Goal: Task Accomplishment & Management: Manage account settings

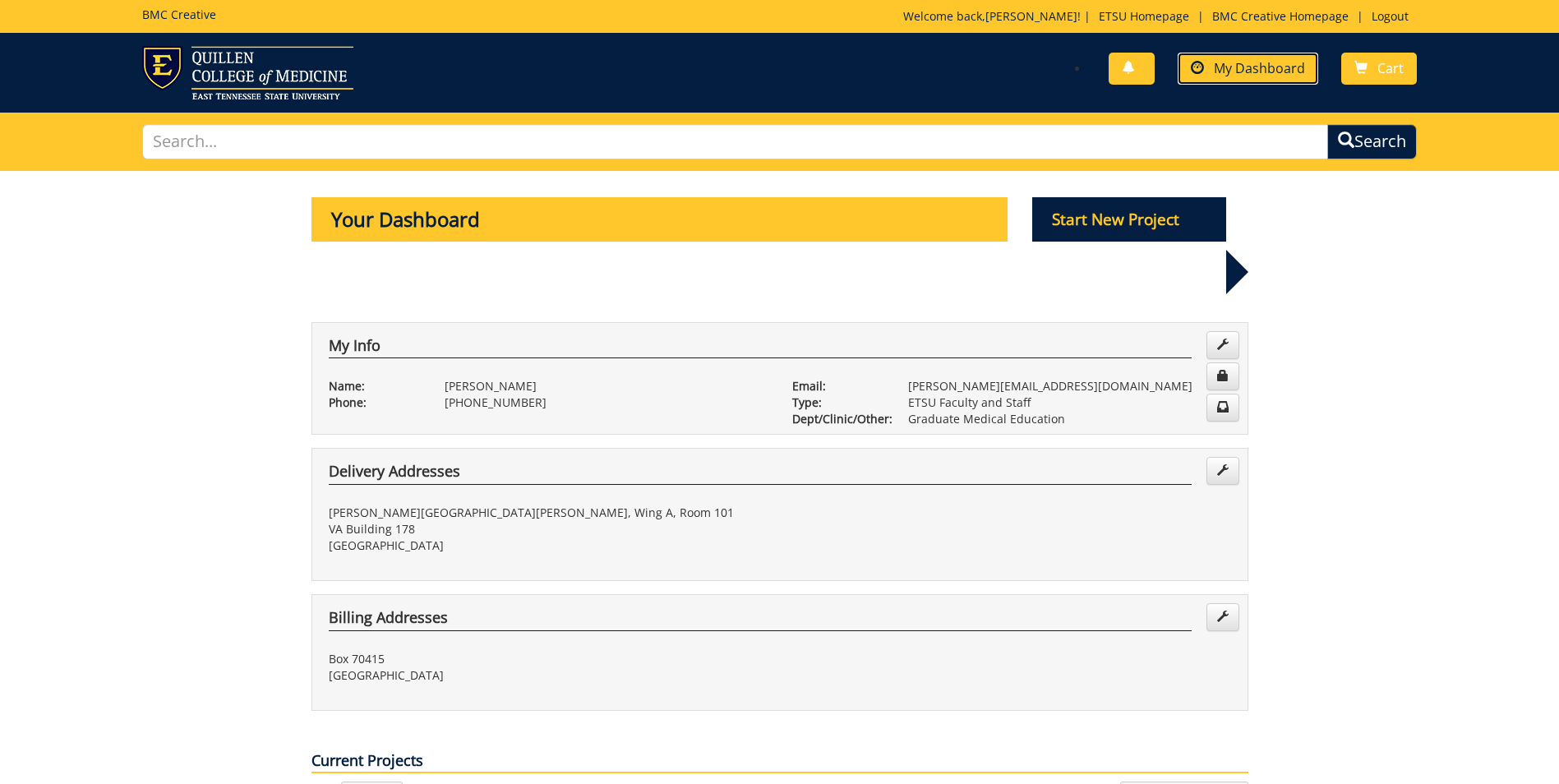
click at [1244, 74] on span "My Dashboard" at bounding box center [1259, 67] width 91 height 18
click at [1290, 73] on span "My Dashboard" at bounding box center [1259, 67] width 91 height 18
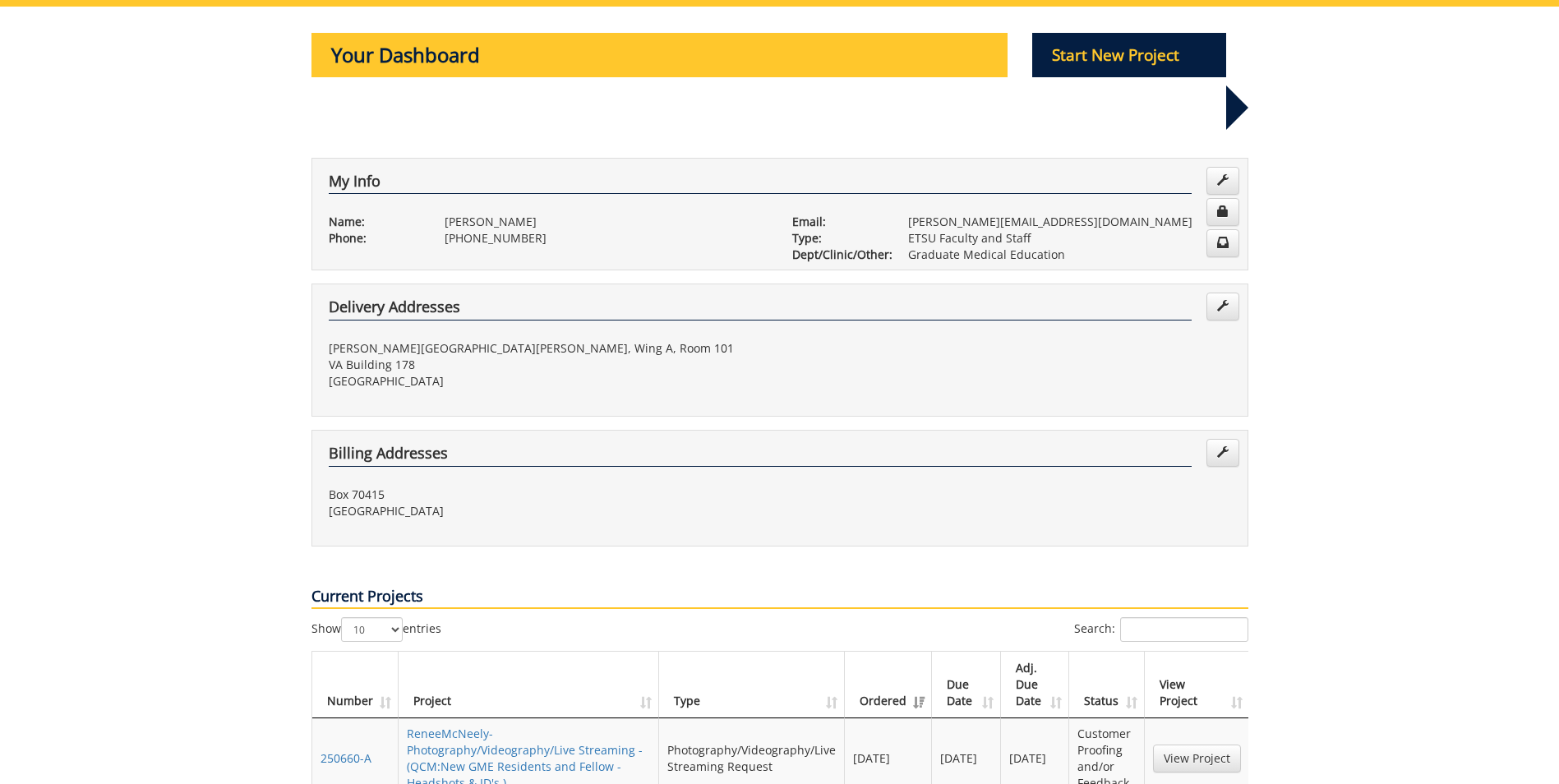
scroll to position [329, 0]
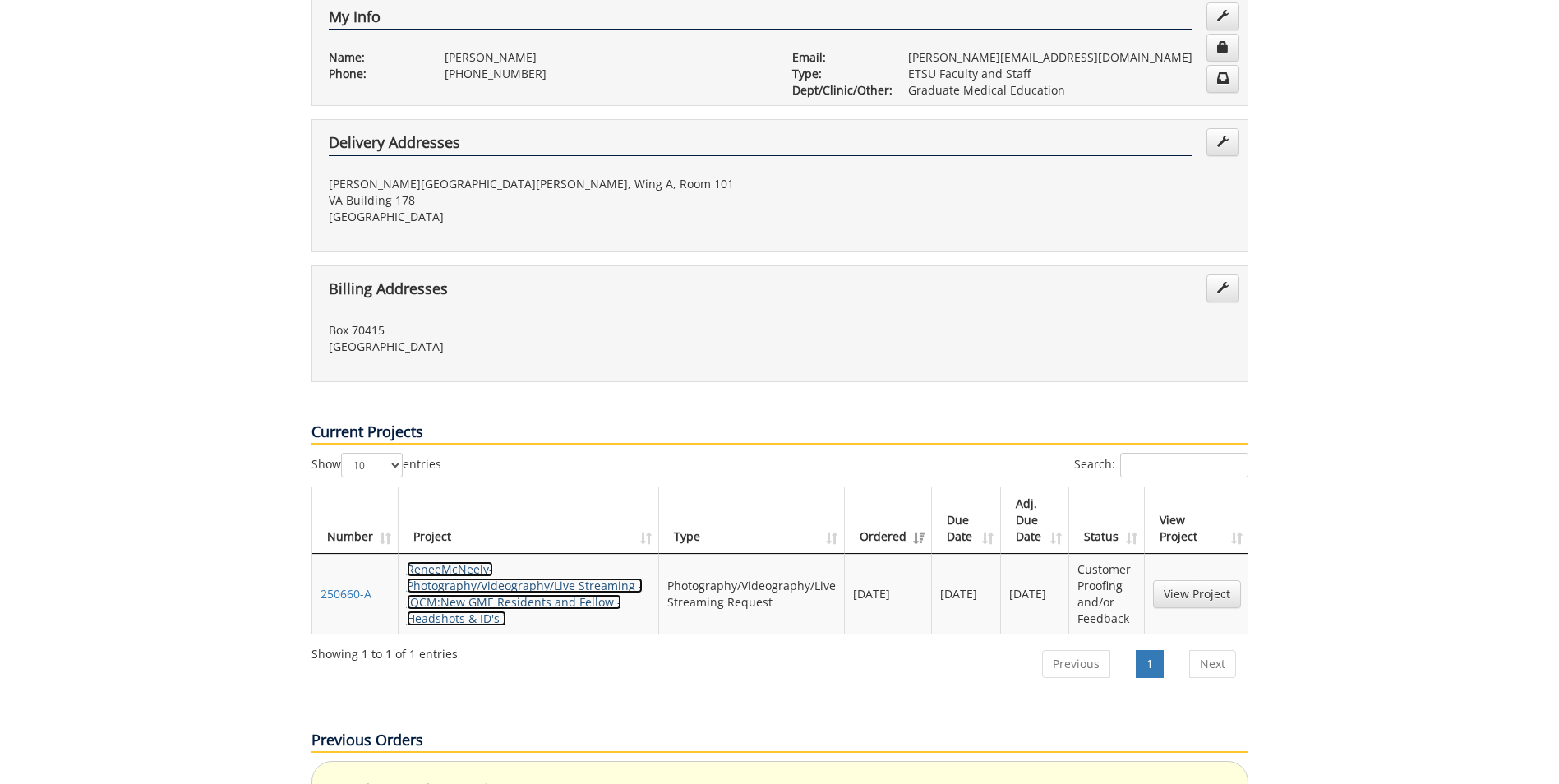
click at [465, 561] on link "ReneeMcNeely-Photography/Videography/Live Streaming - (QCM:New GME Residents an…" at bounding box center [525, 593] width 236 height 65
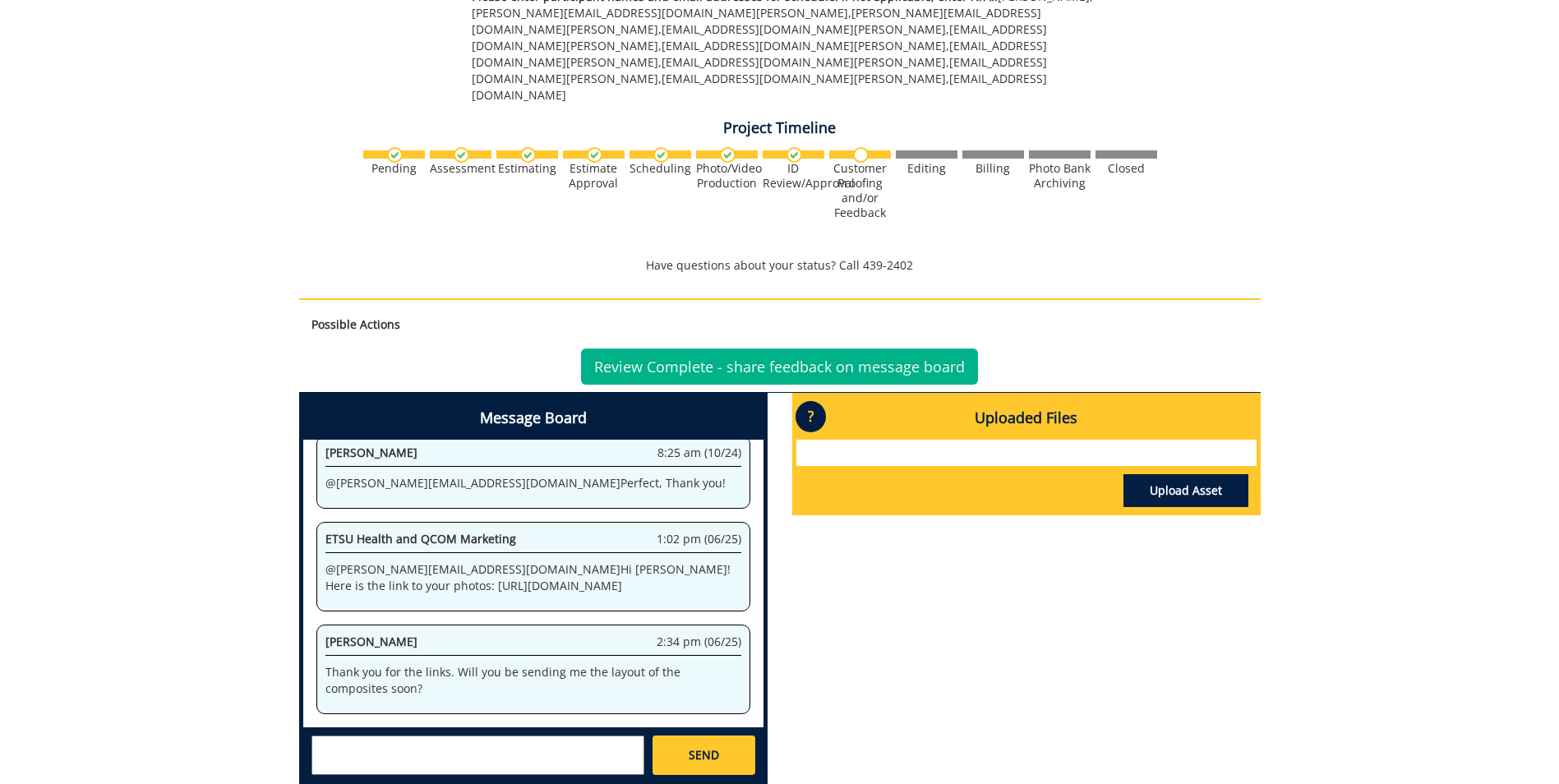
scroll to position [740, 0]
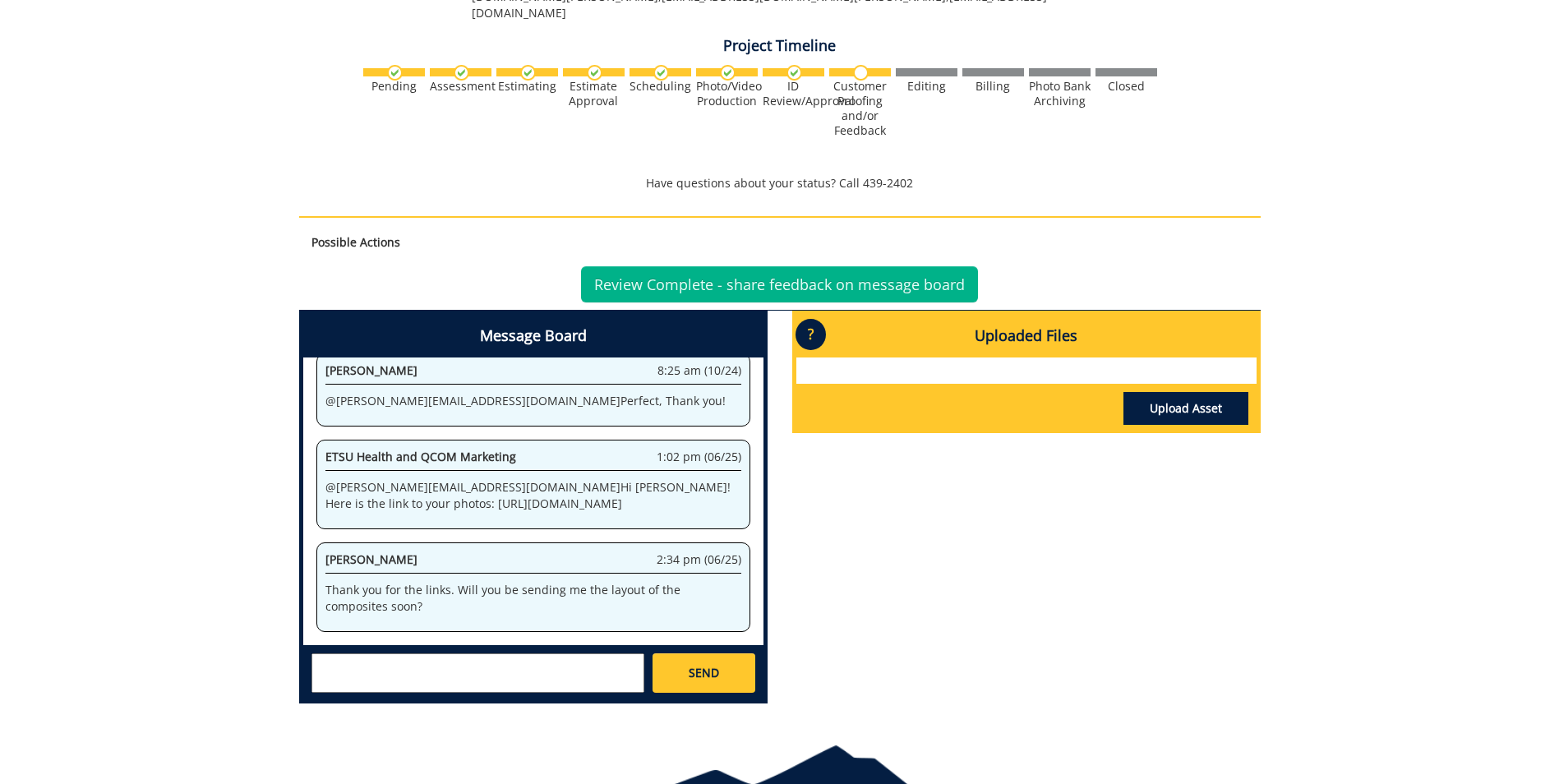
drag, startPoint x: 764, startPoint y: 543, endPoint x: 755, endPoint y: 570, distance: 28.5
click at [755, 570] on div "Message Board System 2:14 pm (09/26) Welcome to the Project Messenger. All mess…" at bounding box center [533, 507] width 468 height 392
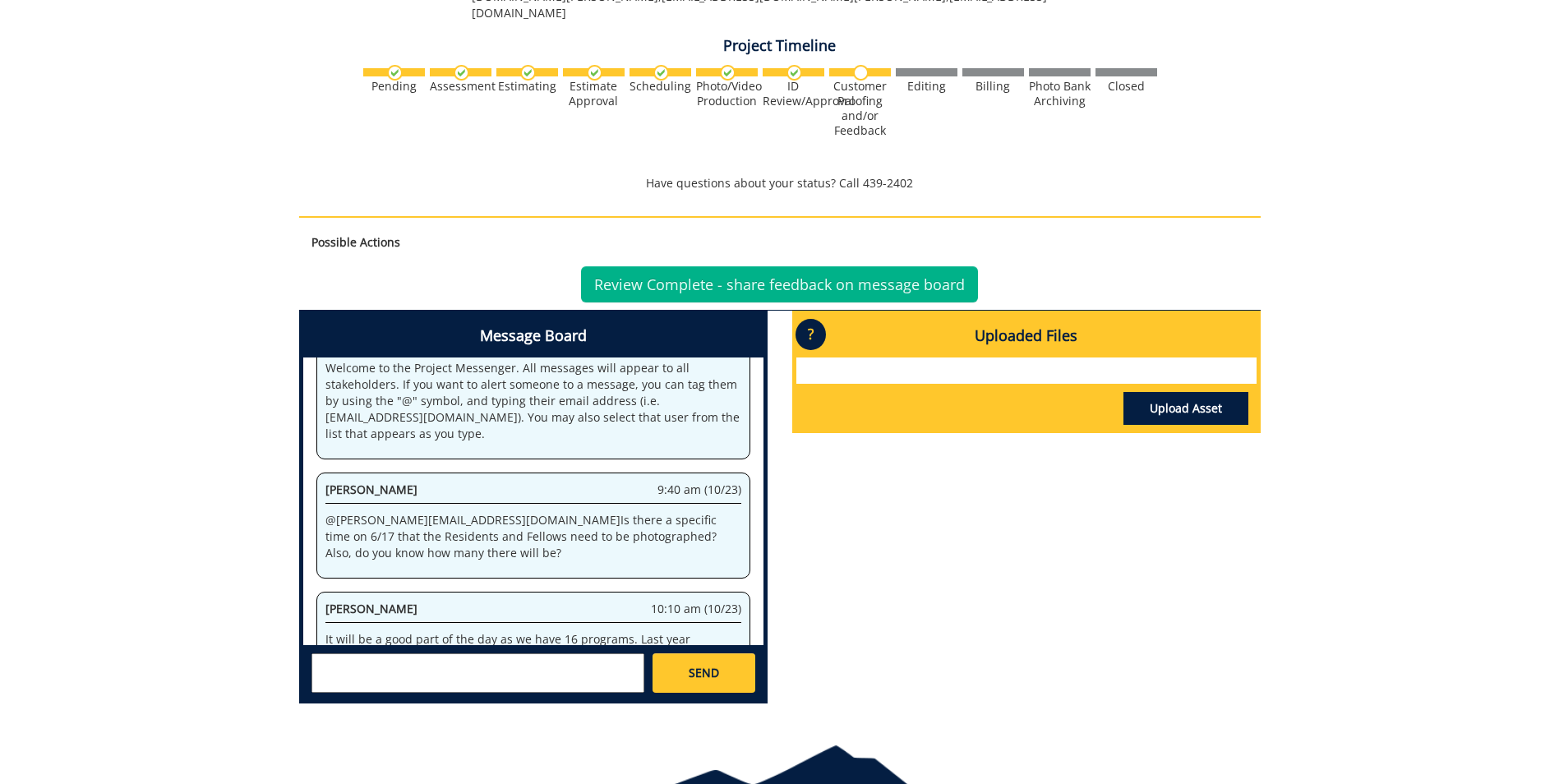
scroll to position [0, 0]
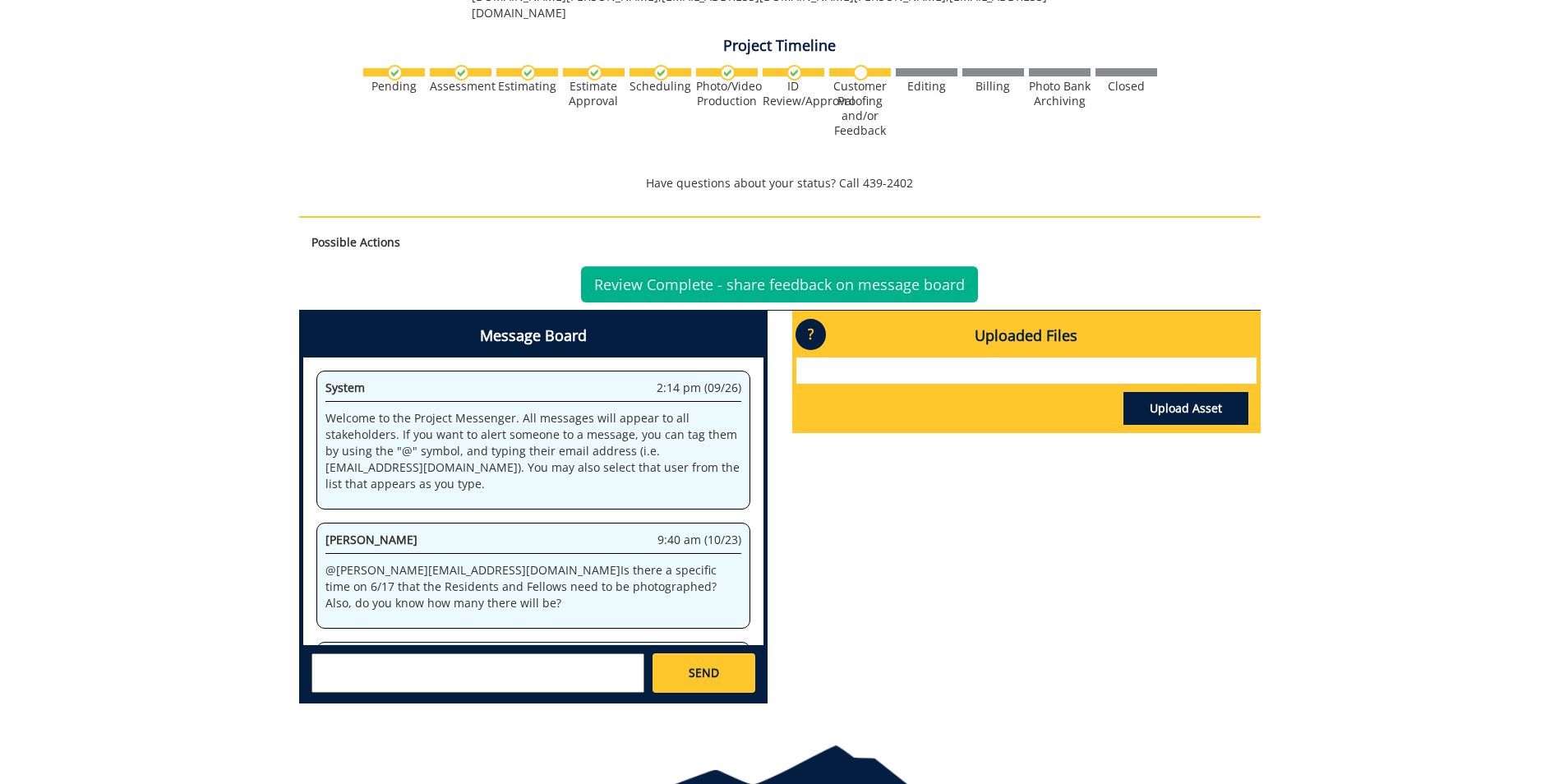
click at [902, 407] on div "Message Board System 2:14 pm (09/26) Welcome to the Project Messenger. All mess…" at bounding box center [780, 513] width 987 height 406
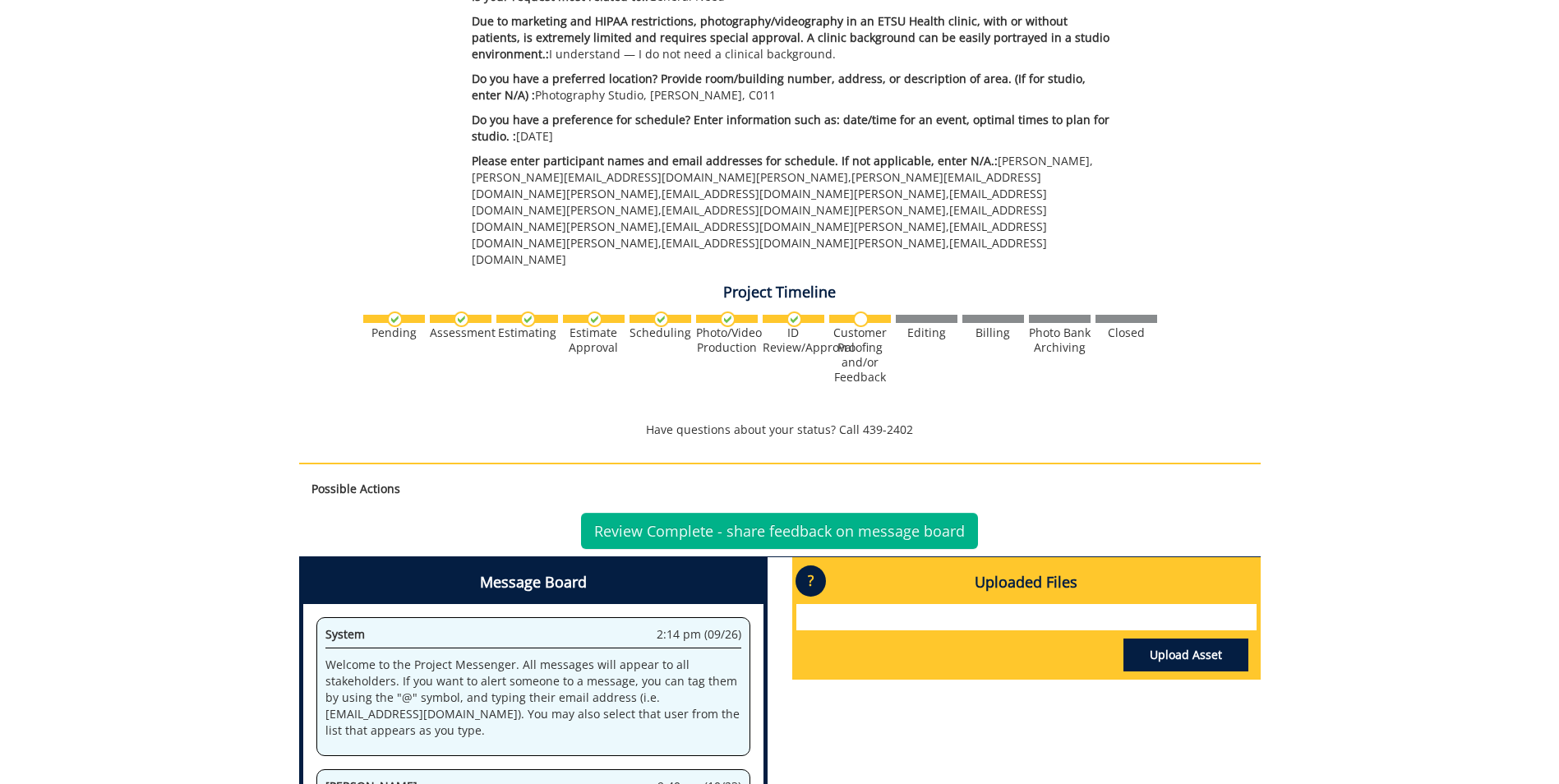
scroll to position [411, 0]
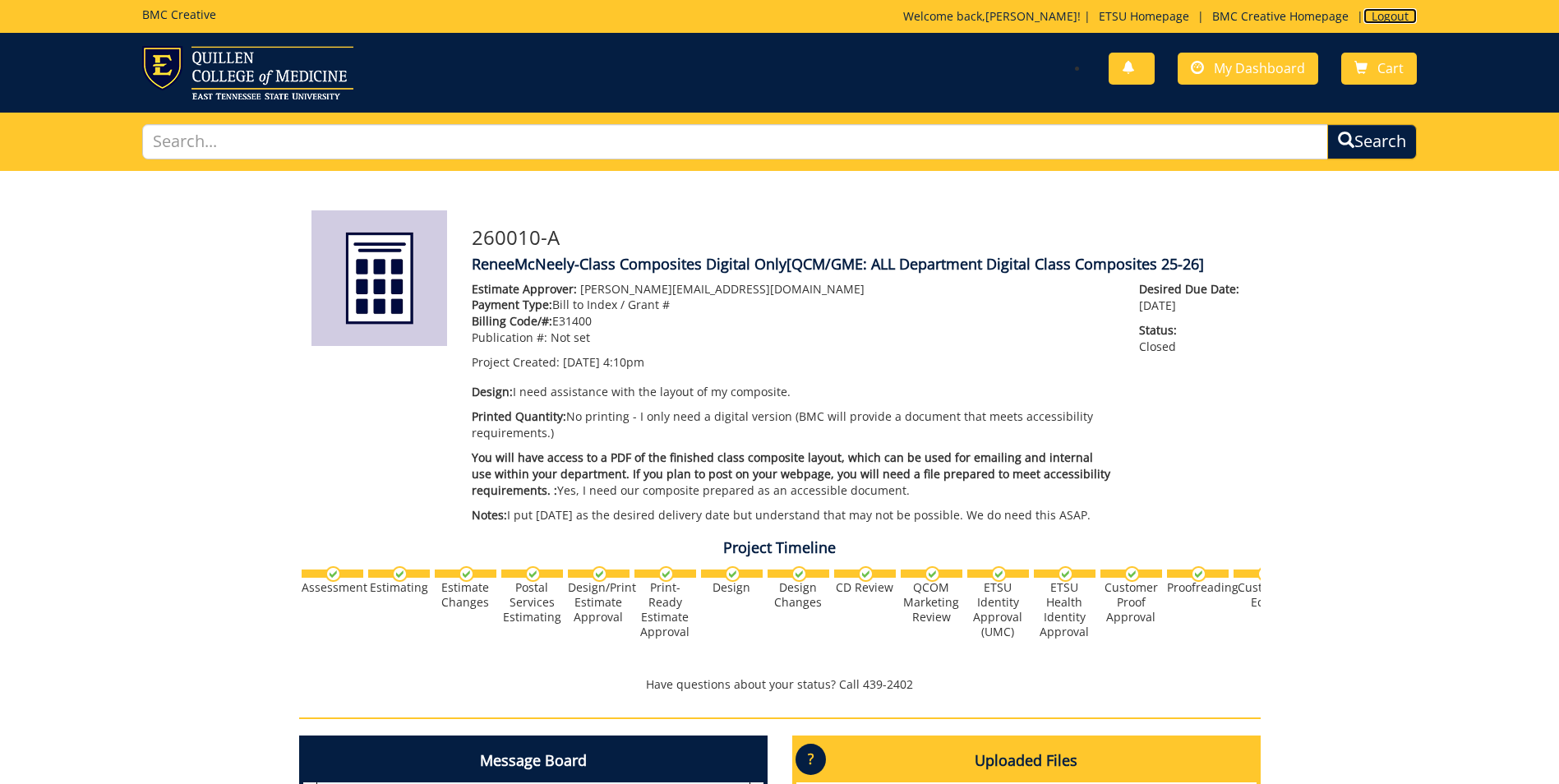
click at [1383, 15] on link "Logout" at bounding box center [1389, 16] width 53 height 16
